Goal: Transaction & Acquisition: Purchase product/service

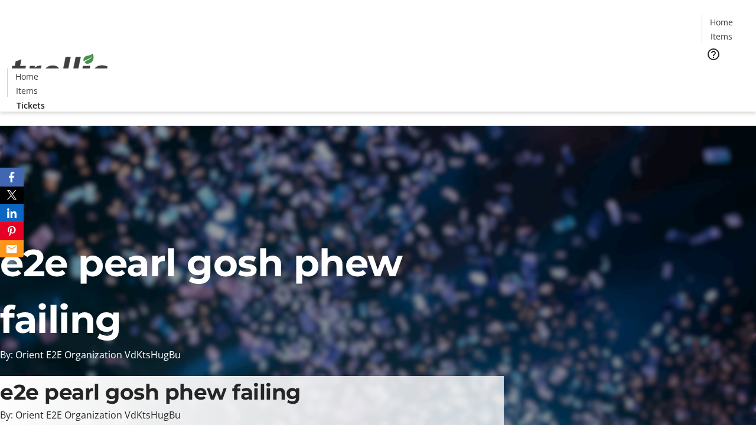
click at [711, 68] on span "Tickets" at bounding box center [725, 74] width 28 height 12
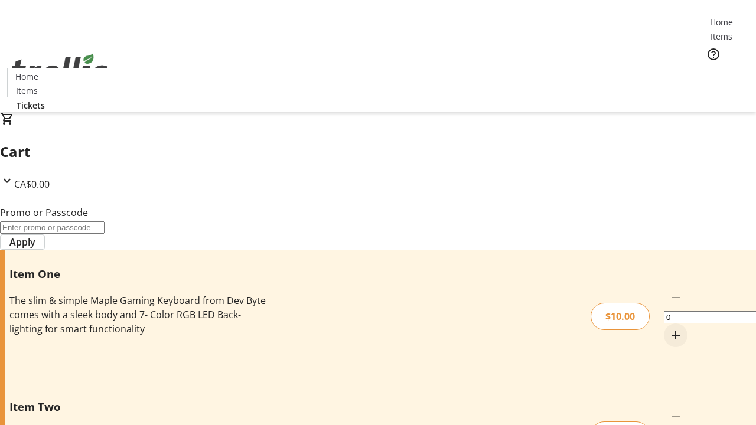
click at [668, 328] on mat-icon "Increment by one" at bounding box center [675, 335] width 14 height 14
type input "1"
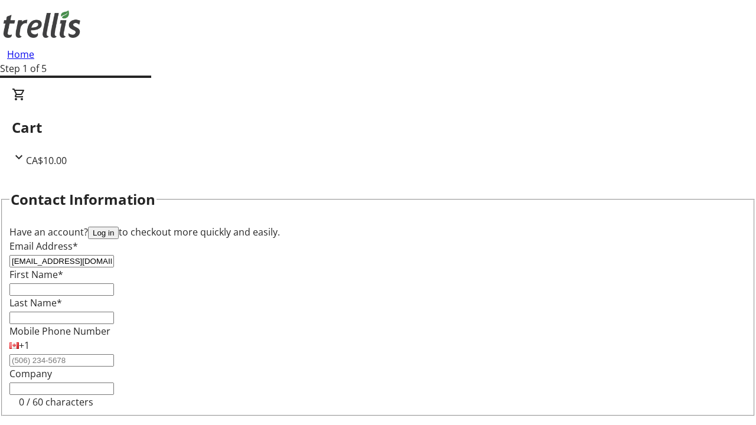
type input "[EMAIL_ADDRESS][DOMAIN_NAME]"
type input "Taurean"
type input "Ernser"
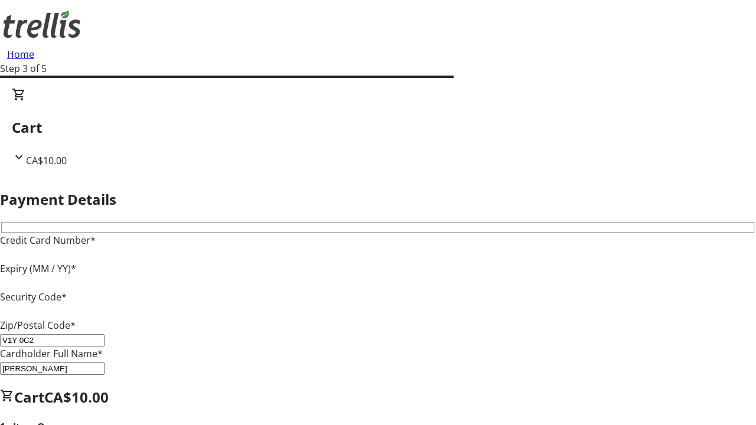
type input "V1Y 0C2"
